Goal: Task Accomplishment & Management: Manage account settings

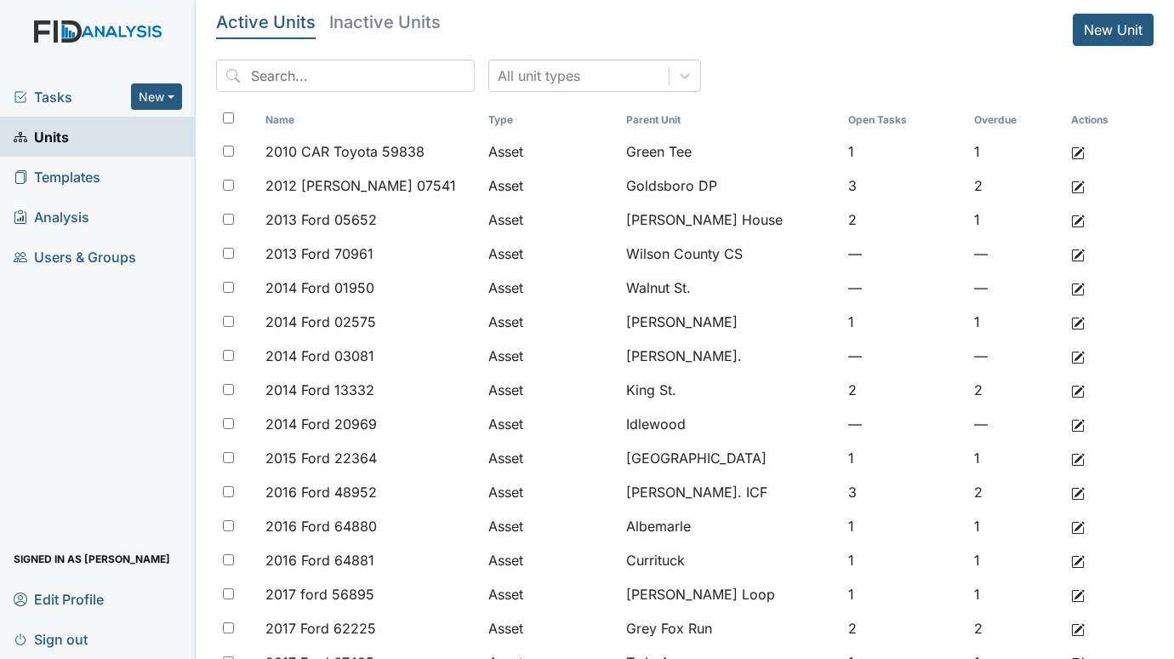
click at [67, 89] on span "Tasks" at bounding box center [72, 97] width 117 height 20
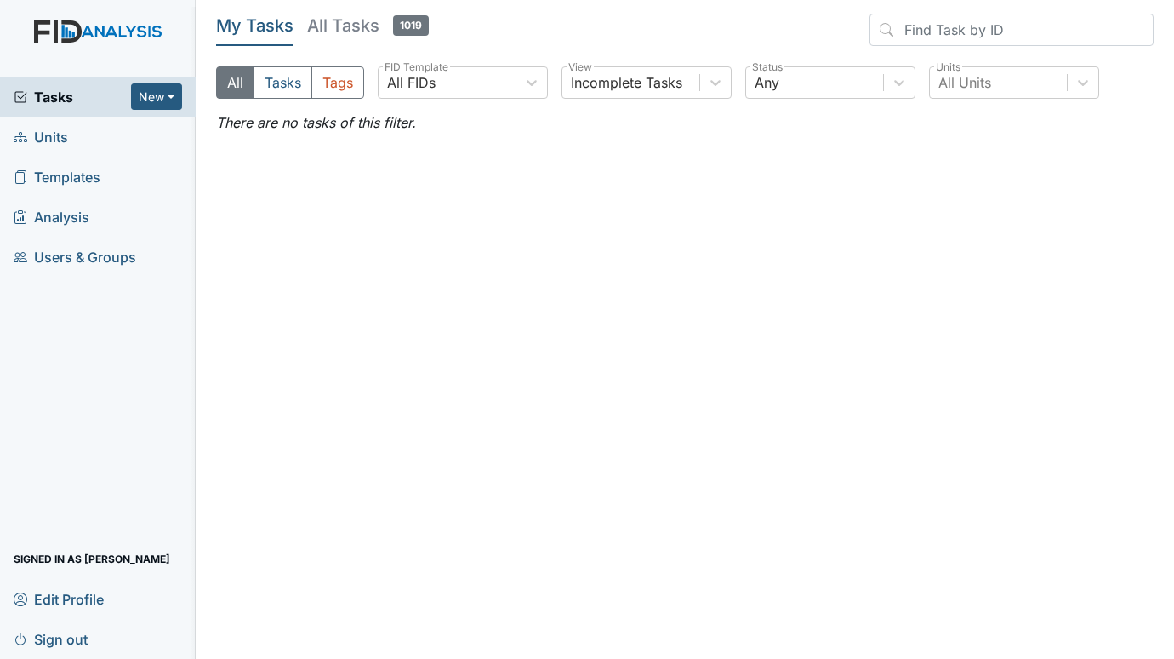
click at [59, 131] on span "Units" at bounding box center [41, 136] width 54 height 26
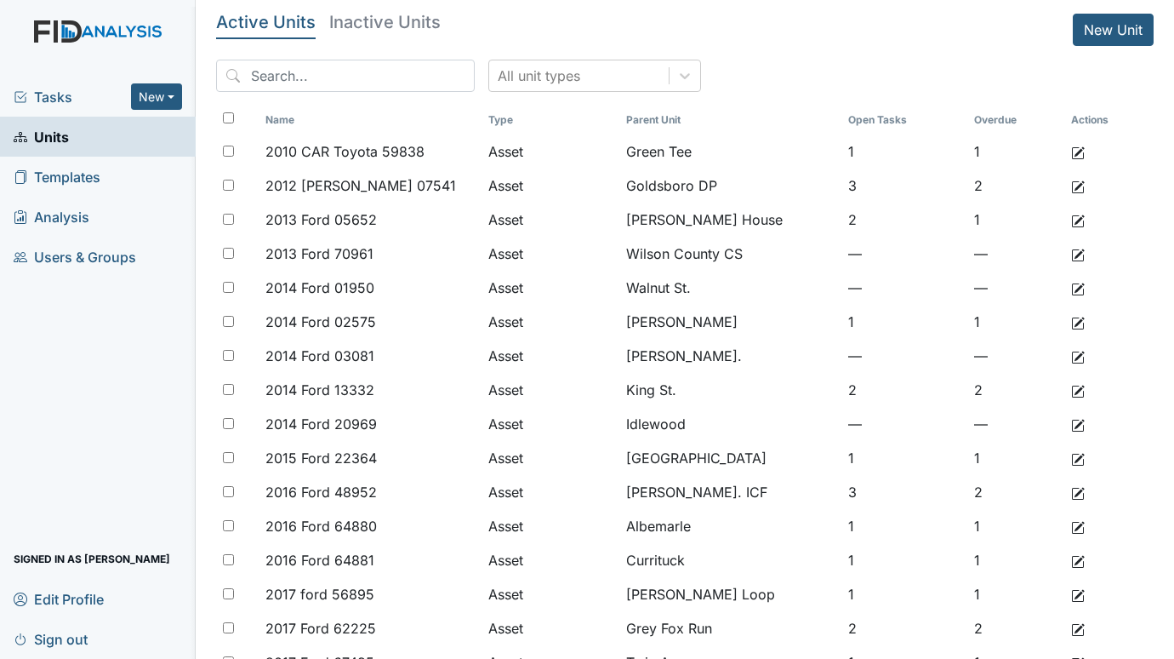
click at [37, 90] on span "Tasks" at bounding box center [72, 97] width 117 height 20
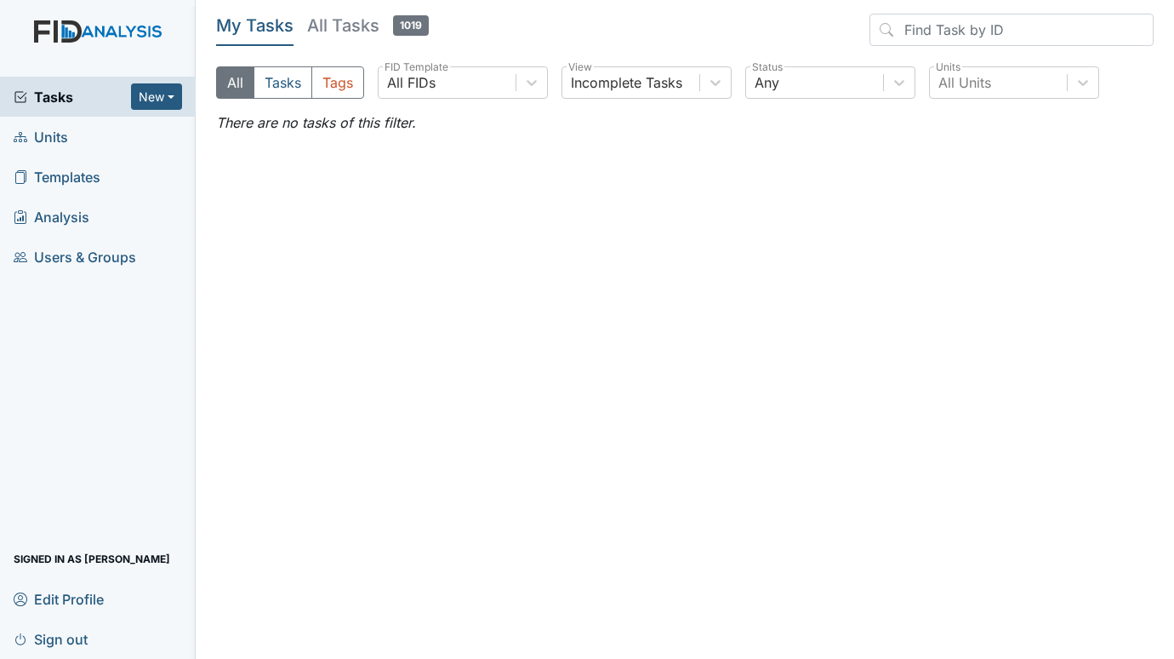
click at [43, 359] on div "Tasks New Form Inspection Document Bundle Units Templates Analysis Users & Grou…" at bounding box center [98, 368] width 196 height 582
click at [222, 631] on main "My Tasks All Tasks 1019 All Tasks Tags All FIDs FID Template Incomplete Tasks V…" at bounding box center [685, 329] width 979 height 659
